Goal: Use online tool/utility: Utilize a website feature to perform a specific function

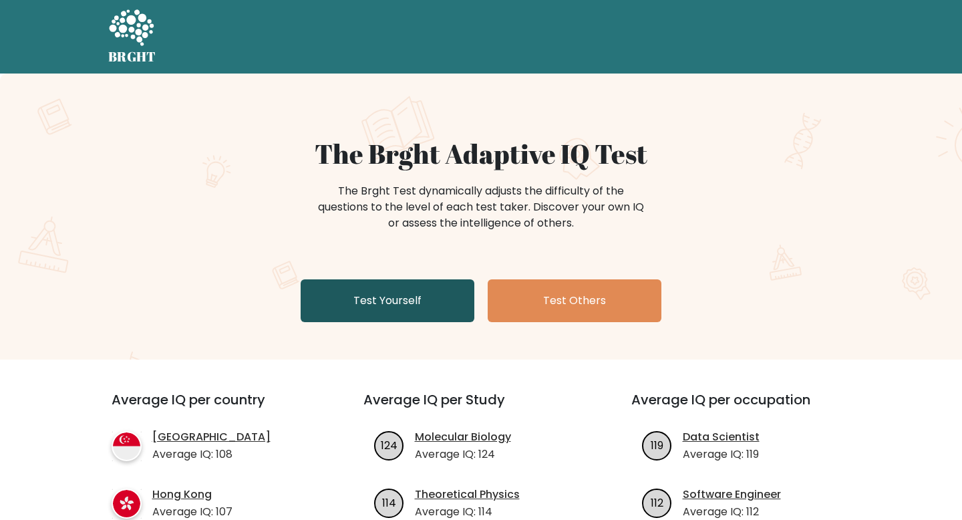
click at [360, 298] on link "Test Yourself" at bounding box center [388, 300] width 174 height 43
click at [398, 295] on link "Test Yourself" at bounding box center [388, 300] width 174 height 43
click at [418, 270] on div "The Brght Adaptive IQ Test The Brght Test dynamically adjusts the difficulty of…" at bounding box center [481, 233] width 668 height 190
click at [418, 276] on div "The Brght Adaptive IQ Test The Brght Test dynamically adjusts the difficulty of…" at bounding box center [481, 233] width 668 height 190
click at [418, 277] on div "The Brght Adaptive IQ Test The Brght Test dynamically adjusts the difficulty of…" at bounding box center [481, 233] width 668 height 190
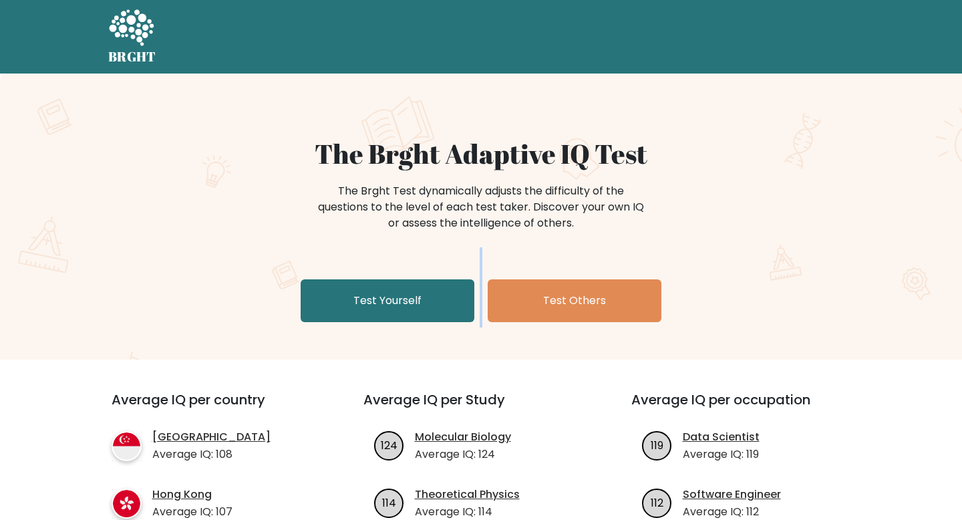
click at [418, 277] on div "The Brght Adaptive IQ Test The Brght Test dynamically adjusts the difficulty of…" at bounding box center [481, 233] width 668 height 190
click at [410, 320] on link "Test Yourself" at bounding box center [388, 300] width 174 height 43
click at [408, 313] on link "Test Yourself" at bounding box center [388, 300] width 174 height 43
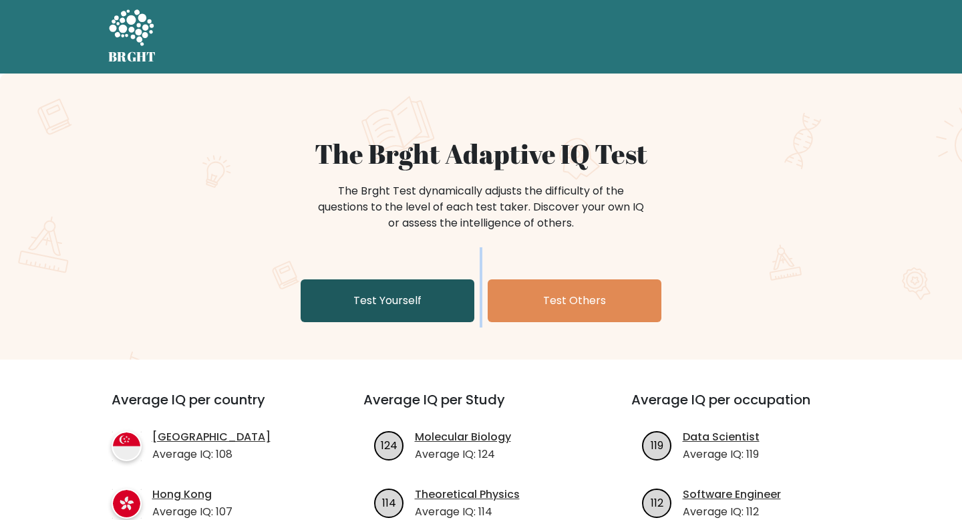
click at [408, 313] on link "Test Yourself" at bounding box center [388, 300] width 174 height 43
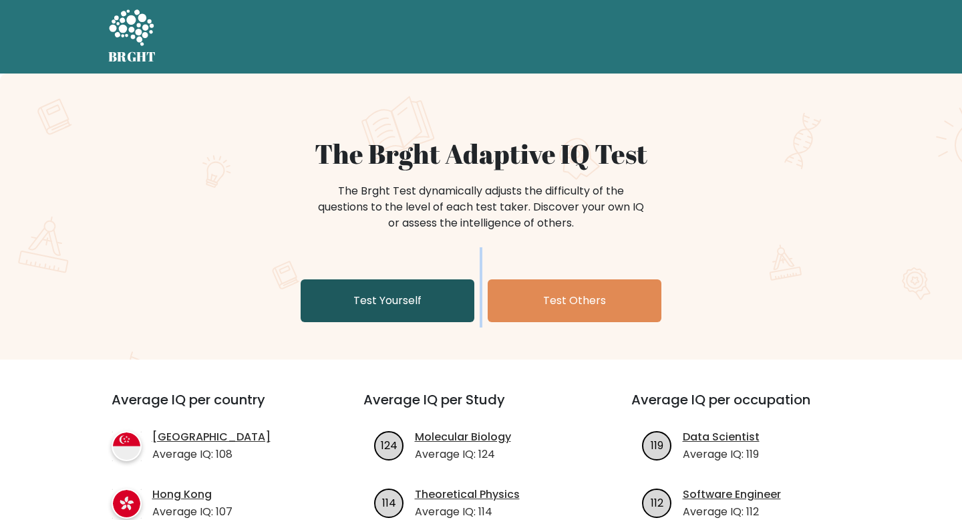
click at [408, 313] on link "Test Yourself" at bounding box center [388, 300] width 174 height 43
click at [408, 315] on link "Test Yourself" at bounding box center [388, 300] width 174 height 43
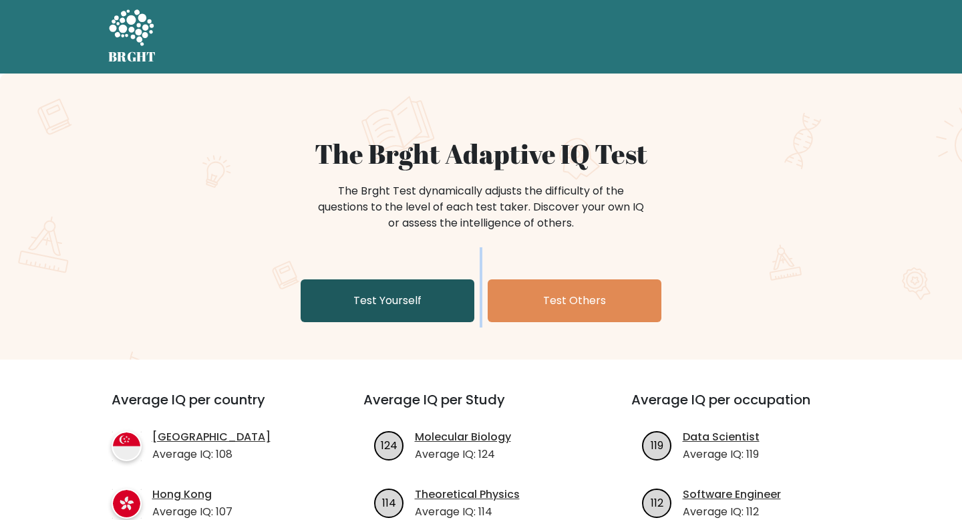
click at [408, 315] on link "Test Yourself" at bounding box center [388, 300] width 174 height 43
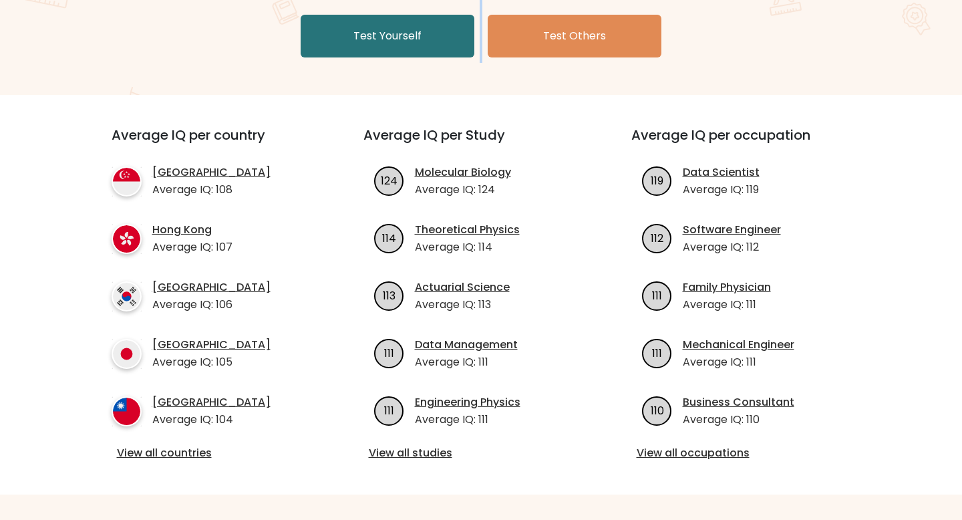
scroll to position [267, 0]
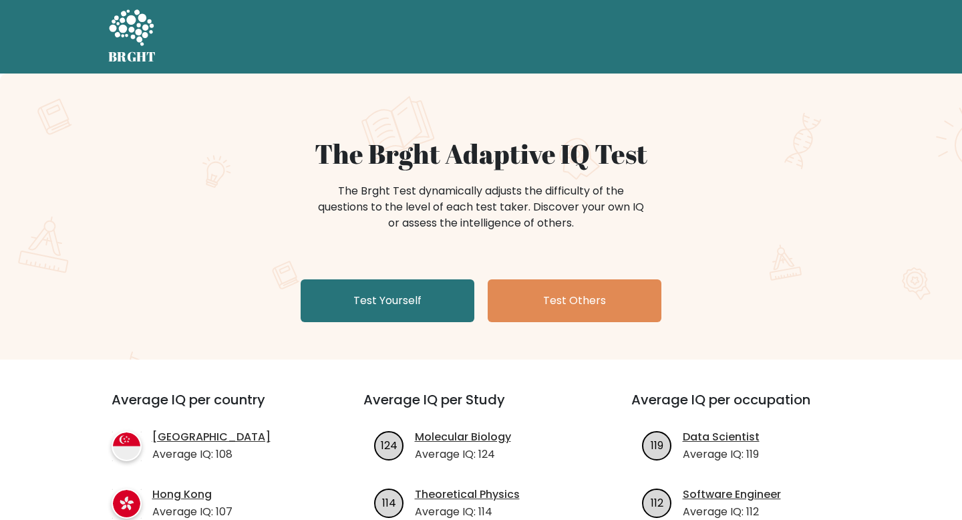
scroll to position [267, 0]
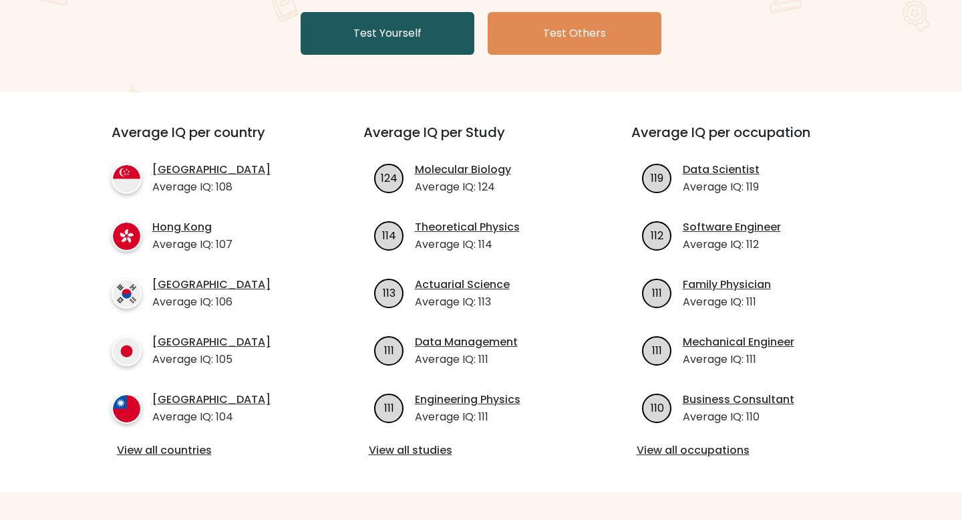
click at [344, 34] on link "Test Yourself" at bounding box center [388, 33] width 174 height 43
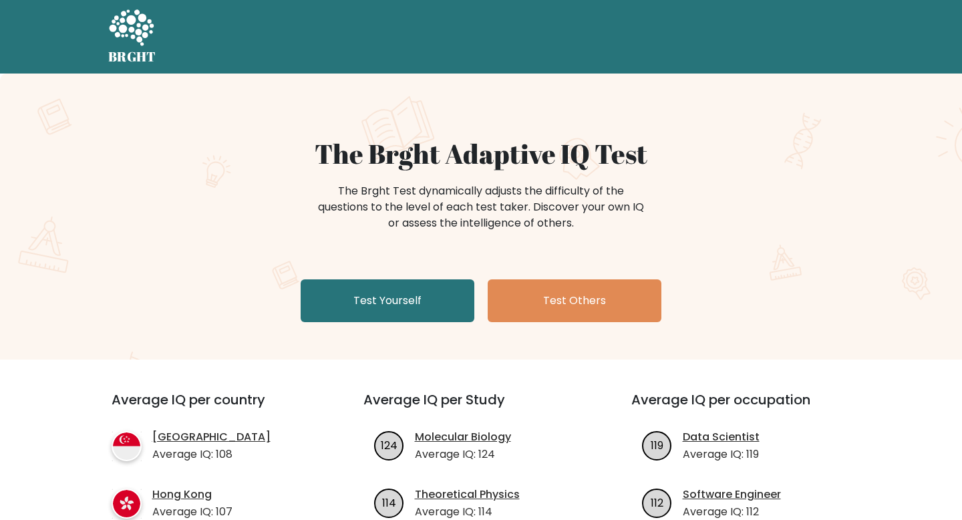
scroll to position [267, 0]
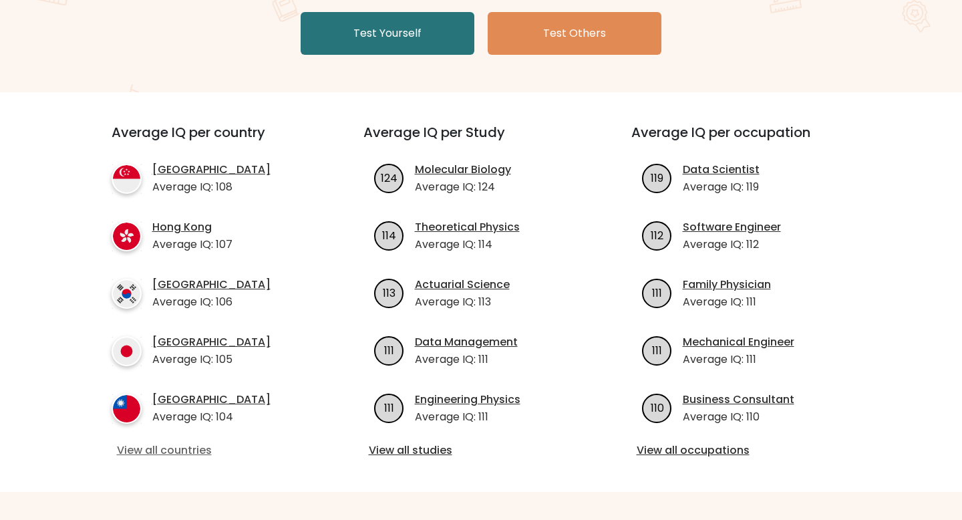
click at [184, 455] on link "View all countries" at bounding box center [213, 450] width 193 height 16
click at [176, 450] on link "View all countries" at bounding box center [213, 450] width 193 height 16
click at [180, 452] on link "View all countries" at bounding box center [213, 450] width 193 height 16
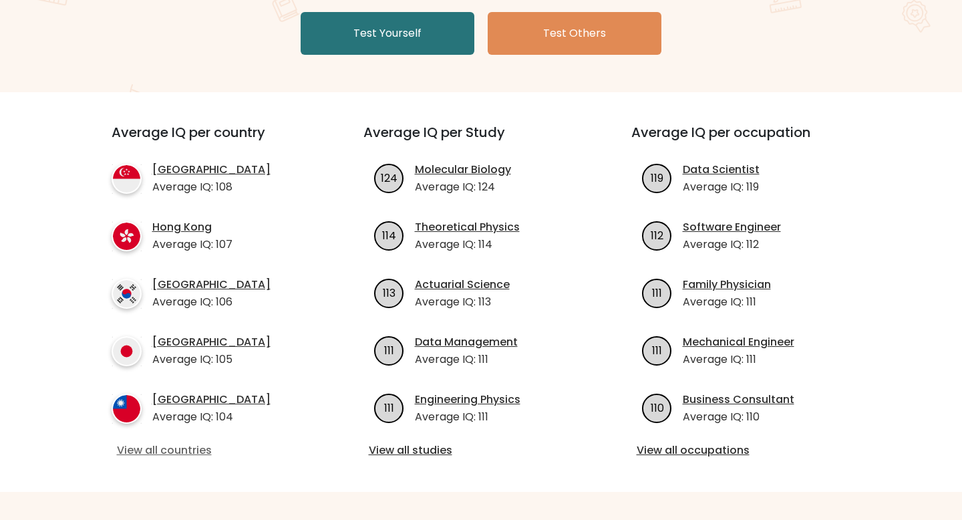
click at [180, 452] on link "View all countries" at bounding box center [213, 450] width 193 height 16
click at [166, 453] on link "View all countries" at bounding box center [213, 450] width 193 height 16
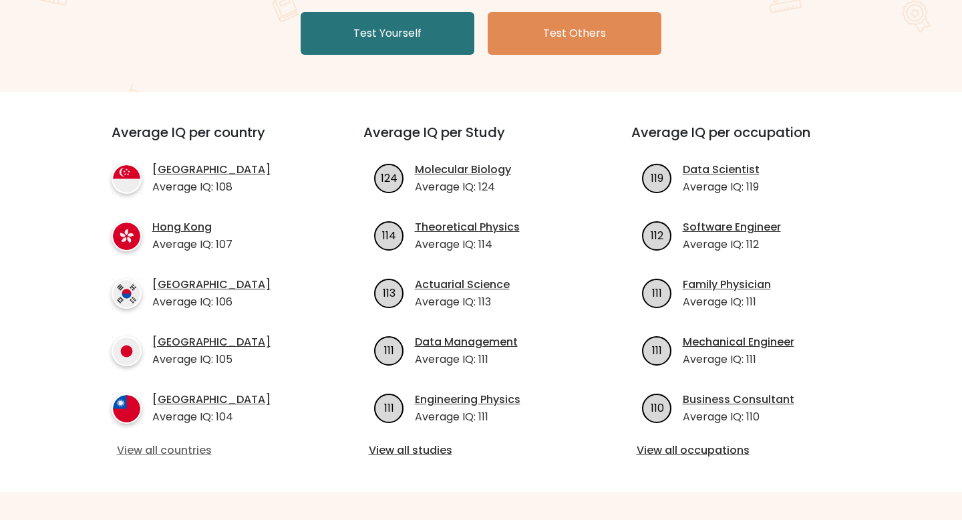
click at [166, 453] on link "View all countries" at bounding box center [213, 450] width 193 height 16
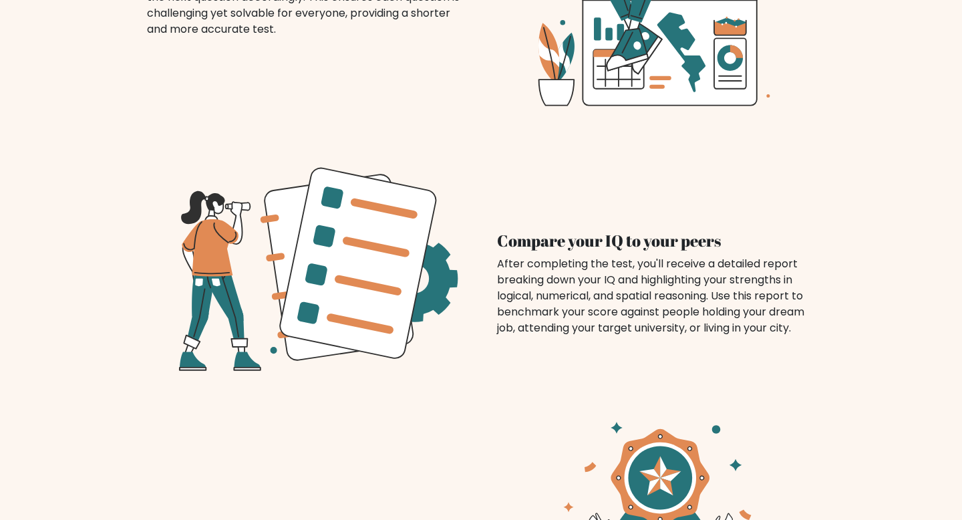
scroll to position [1150, 0]
